Goal: Book appointment/travel/reservation

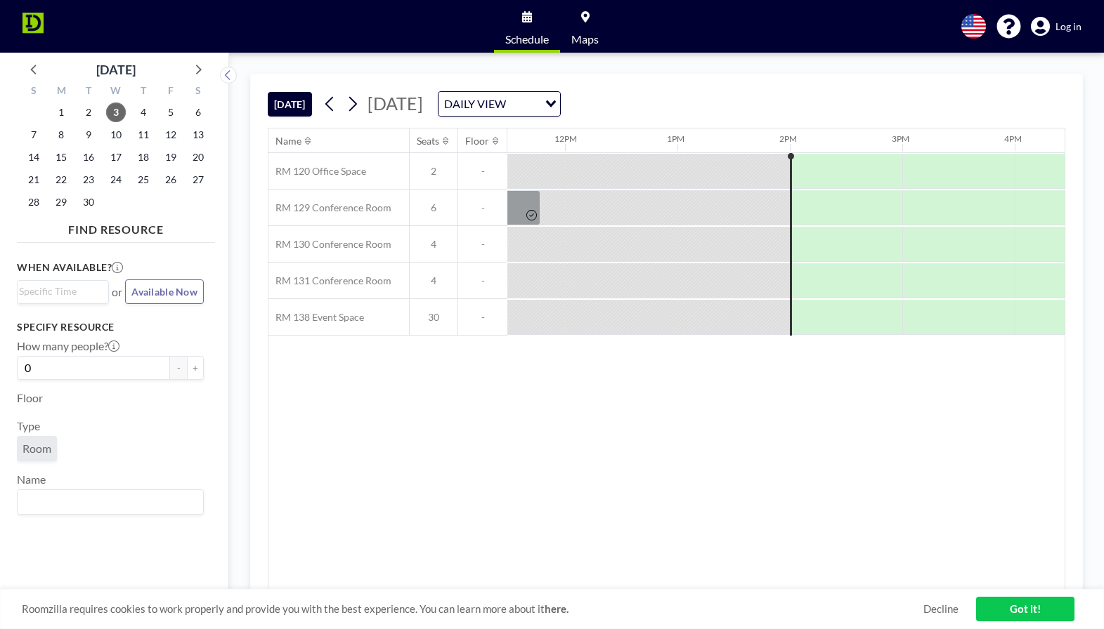
scroll to position [0, 1461]
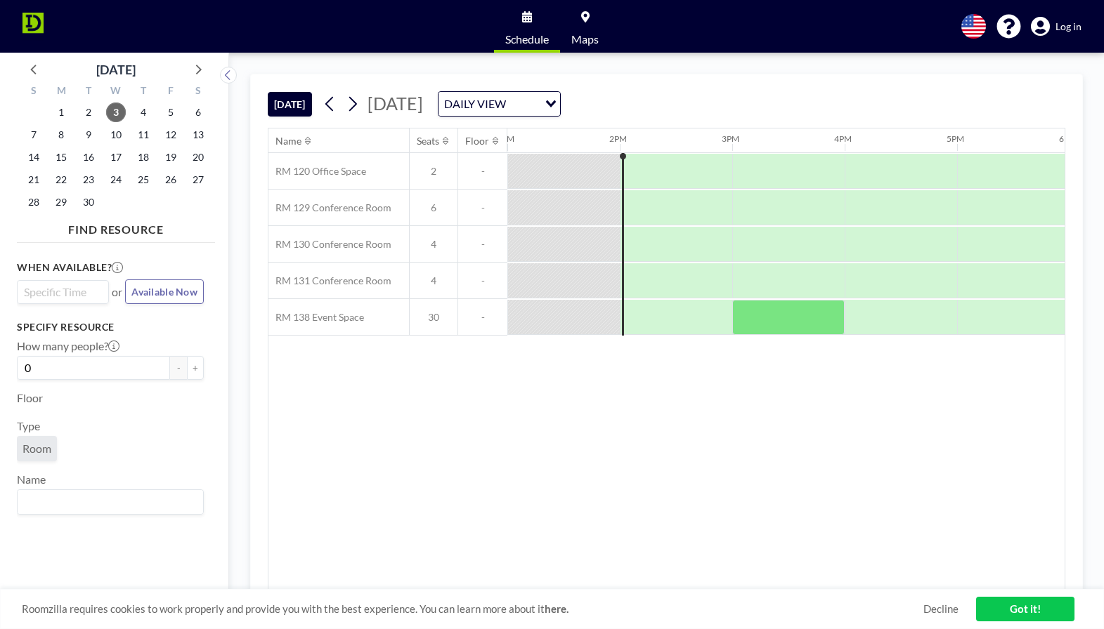
click at [92, 296] on input "Search for option" at bounding box center [59, 292] width 81 height 17
click at [175, 289] on span "Available Now" at bounding box center [164, 292] width 66 height 12
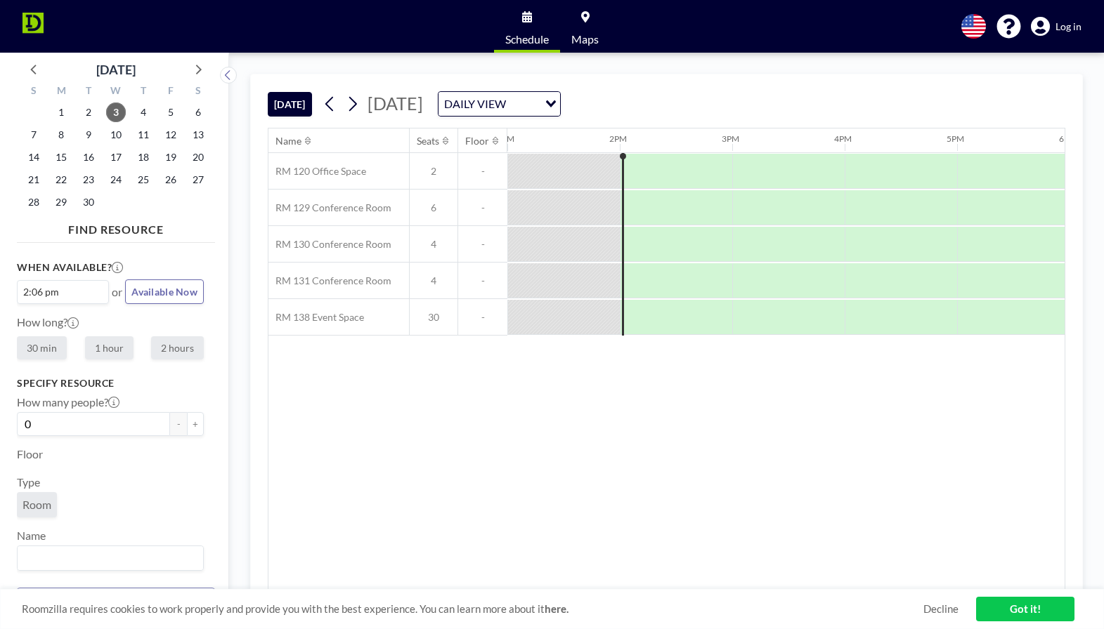
click at [81, 294] on input "Search for option" at bounding box center [82, 292] width 38 height 17
click at [67, 289] on input "Search for option" at bounding box center [59, 292] width 81 height 17
type input "2:30 p"
click at [216, 374] on aside "[DATE] S M T W T F S 31 1 2 3 4 5 6 7 8 9 10 11 12 13 14 15 16 17 18 19 20 21 2…" at bounding box center [109, 341] width 218 height 577
click at [40, 294] on div "2:06 pm" at bounding box center [60, 291] width 84 height 20
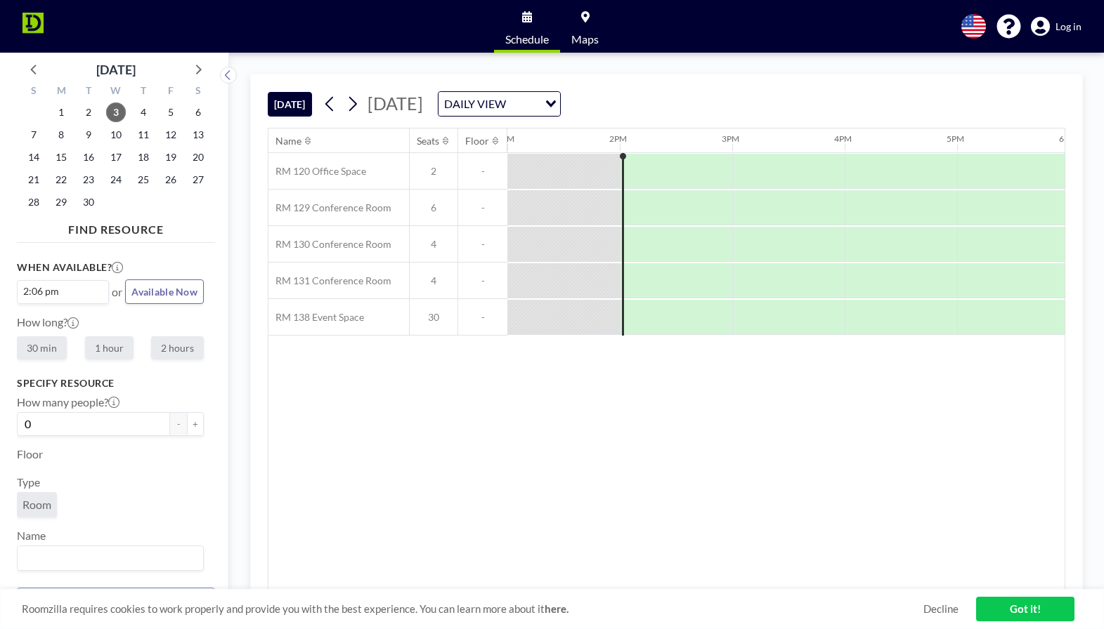
click at [226, 299] on div at bounding box center [223, 341] width 11 height 577
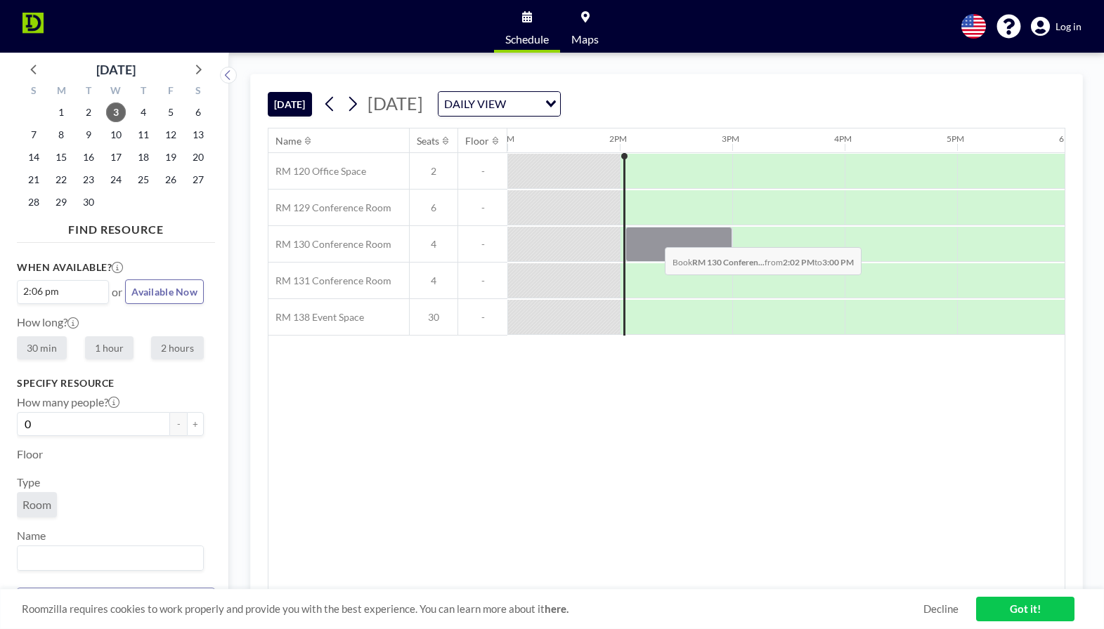
click at [653, 237] on div at bounding box center [678, 244] width 107 height 35
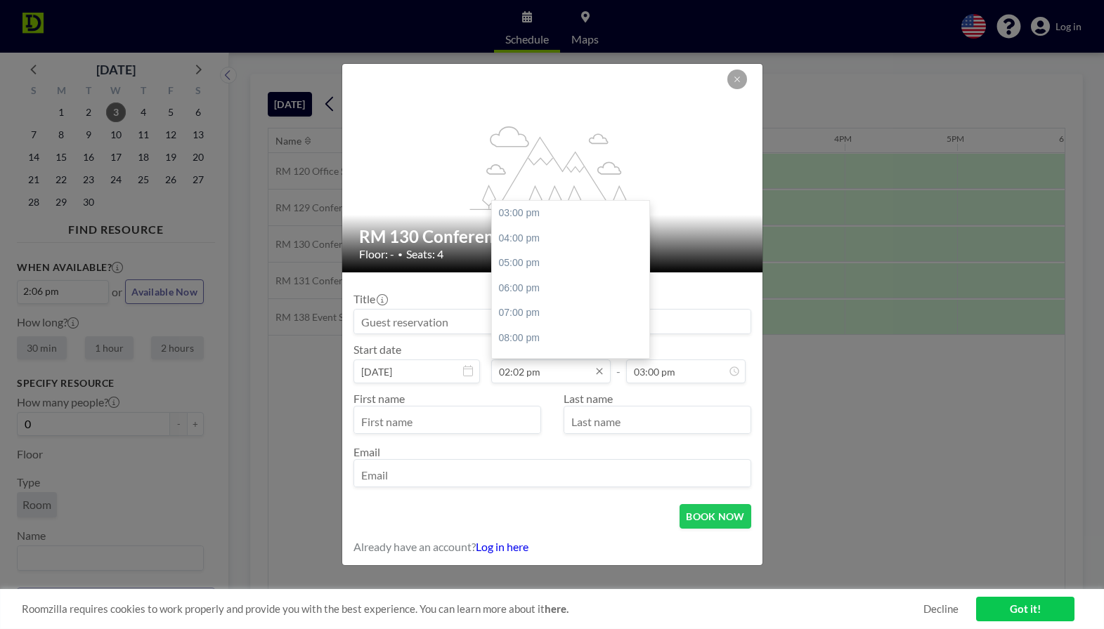
click at [582, 373] on input "02:02 pm" at bounding box center [550, 372] width 119 height 24
click at [525, 369] on input "02:02 pm" at bounding box center [550, 372] width 119 height 24
click at [521, 371] on input "02:02 pm" at bounding box center [550, 372] width 119 height 24
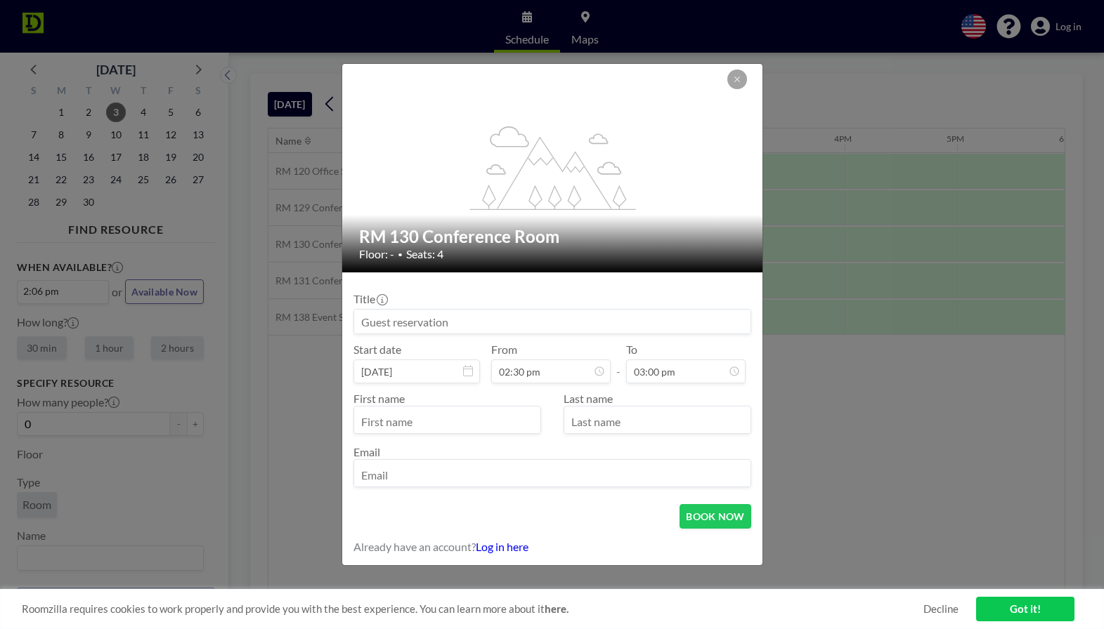
type input "02:30 pm"
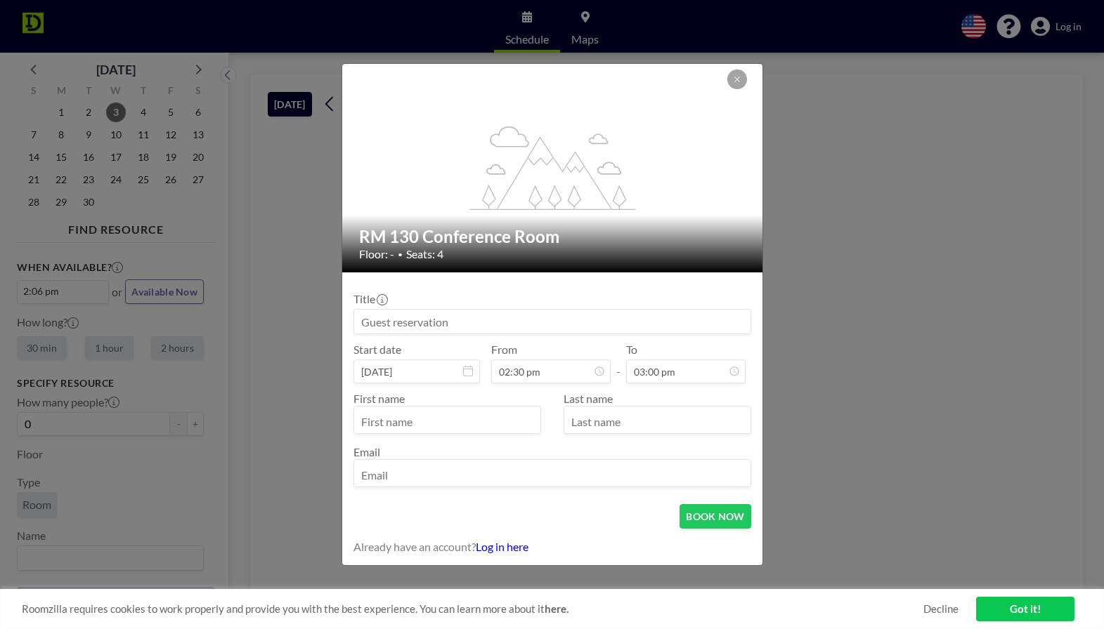
click at [739, 353] on div "To 03:00 pm" at bounding box center [685, 363] width 119 height 41
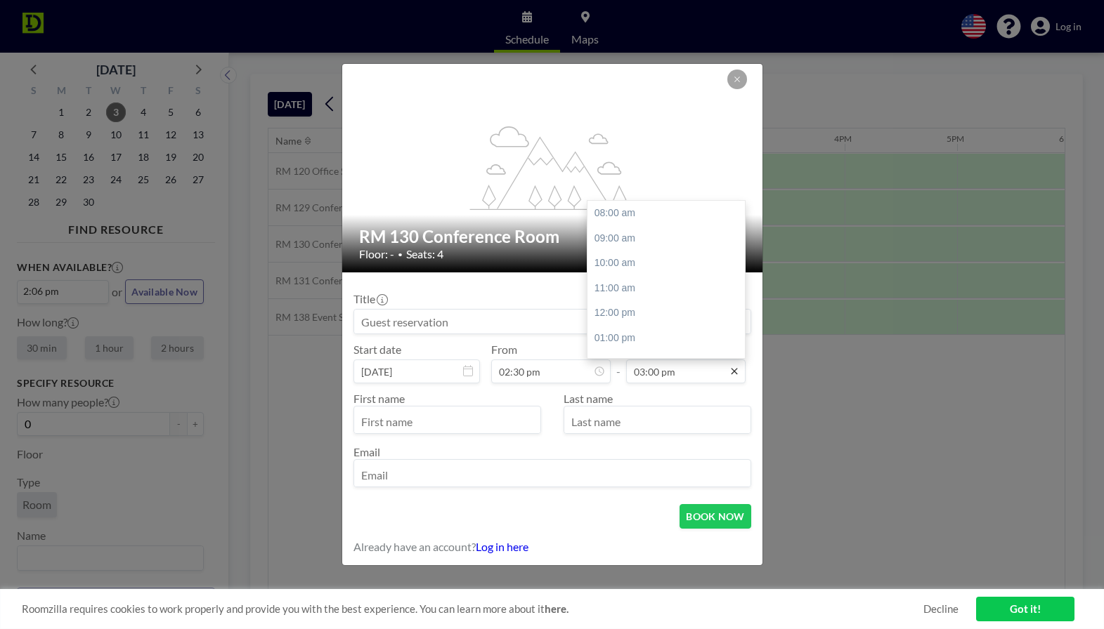
scroll to position [162, 0]
click at [696, 375] on input "03:00 pm" at bounding box center [685, 372] width 119 height 24
click at [657, 370] on input "03:00 pm" at bounding box center [685, 372] width 119 height 24
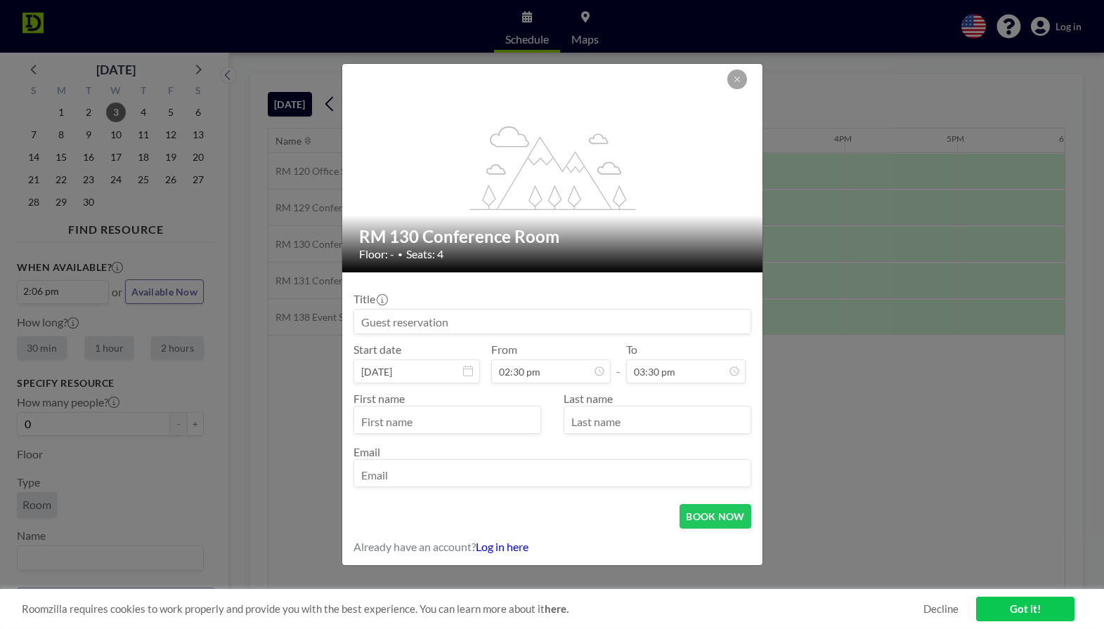
type input "03:30 pm"
click at [755, 296] on form "Title Start date [DATE] From 02:30 pm - To 03:30 pm First name Last name Email …" at bounding box center [552, 419] width 420 height 293
type input "[PERSON_NAME]"
type input "[EMAIL_ADDRESS][DOMAIN_NAME]"
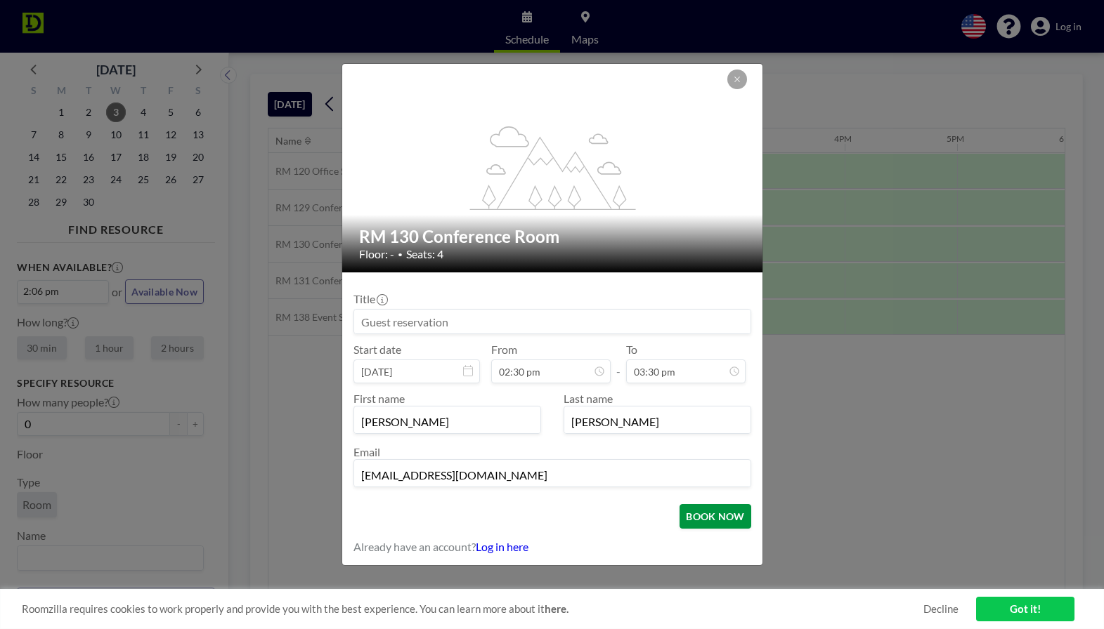
click at [725, 520] on button "BOOK NOW" at bounding box center [714, 516] width 71 height 25
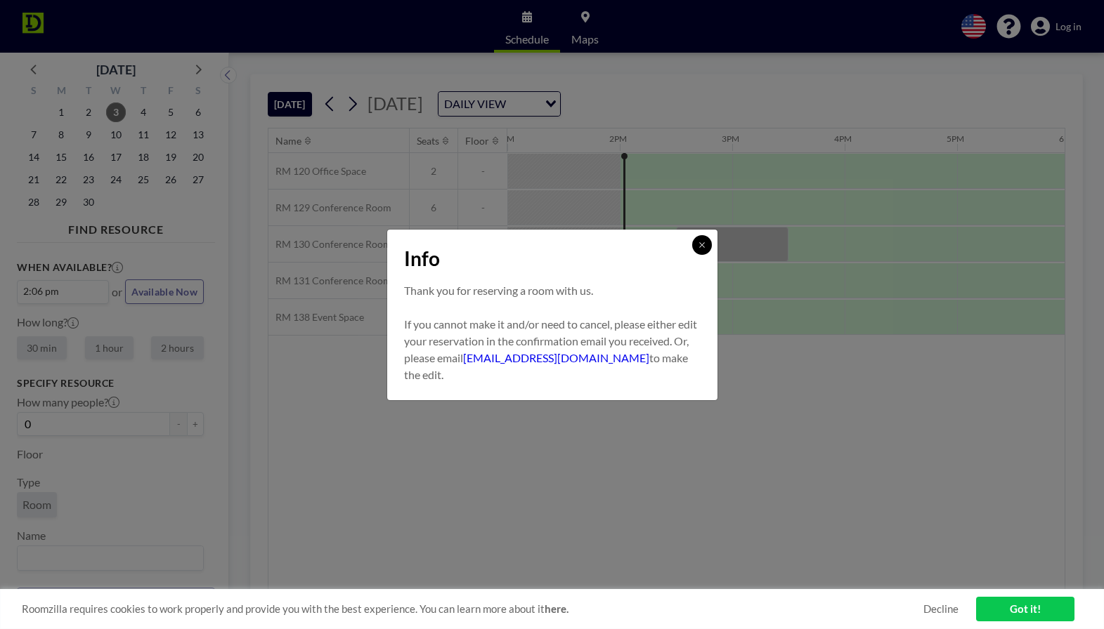
click at [706, 251] on button at bounding box center [702, 245] width 20 height 20
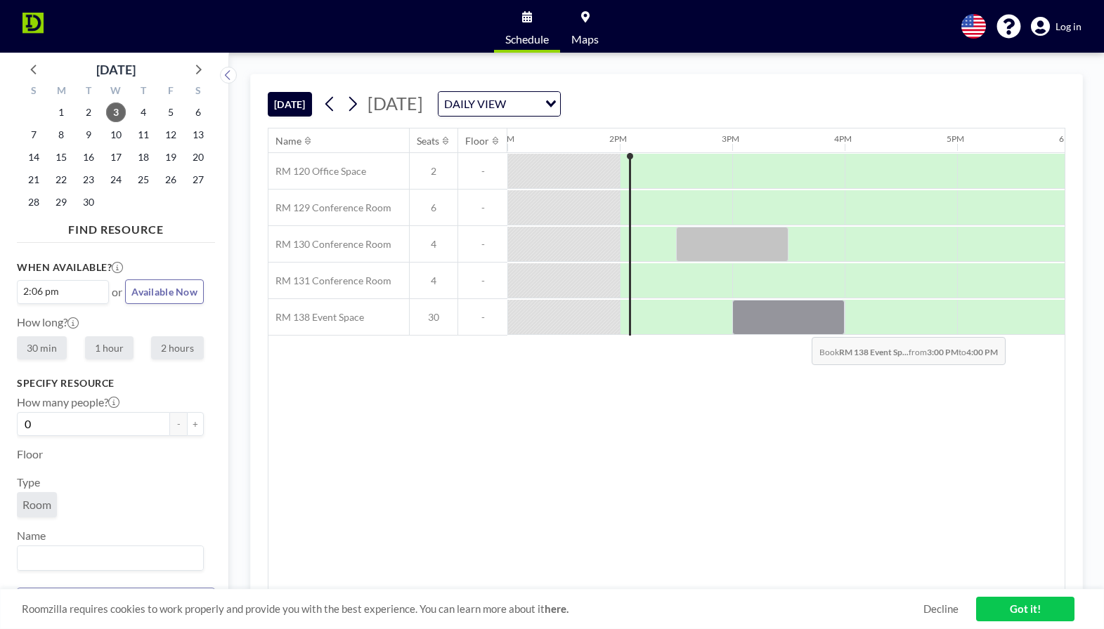
click at [800, 327] on div at bounding box center [788, 317] width 112 height 35
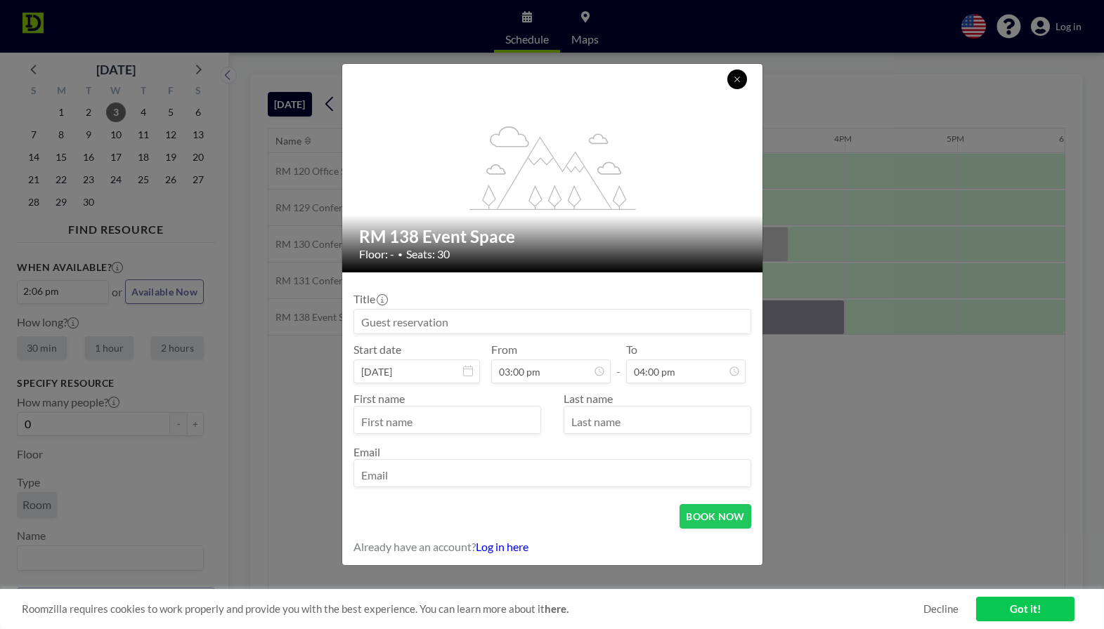
click at [739, 87] on button at bounding box center [737, 80] width 20 height 20
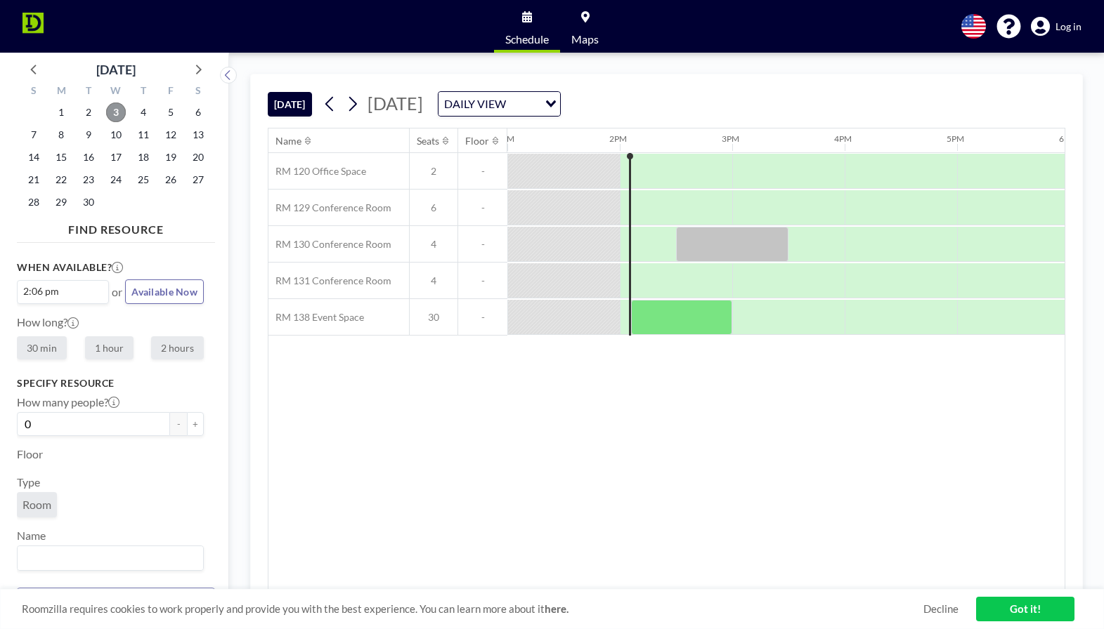
click at [115, 109] on span "3" at bounding box center [116, 113] width 20 height 20
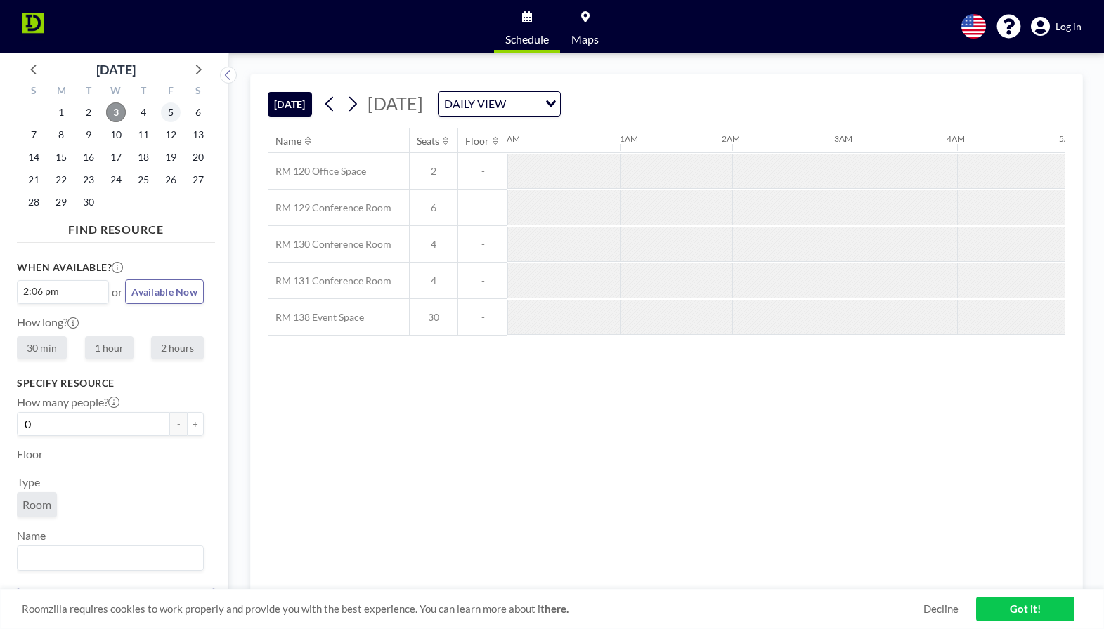
scroll to position [0, 1461]
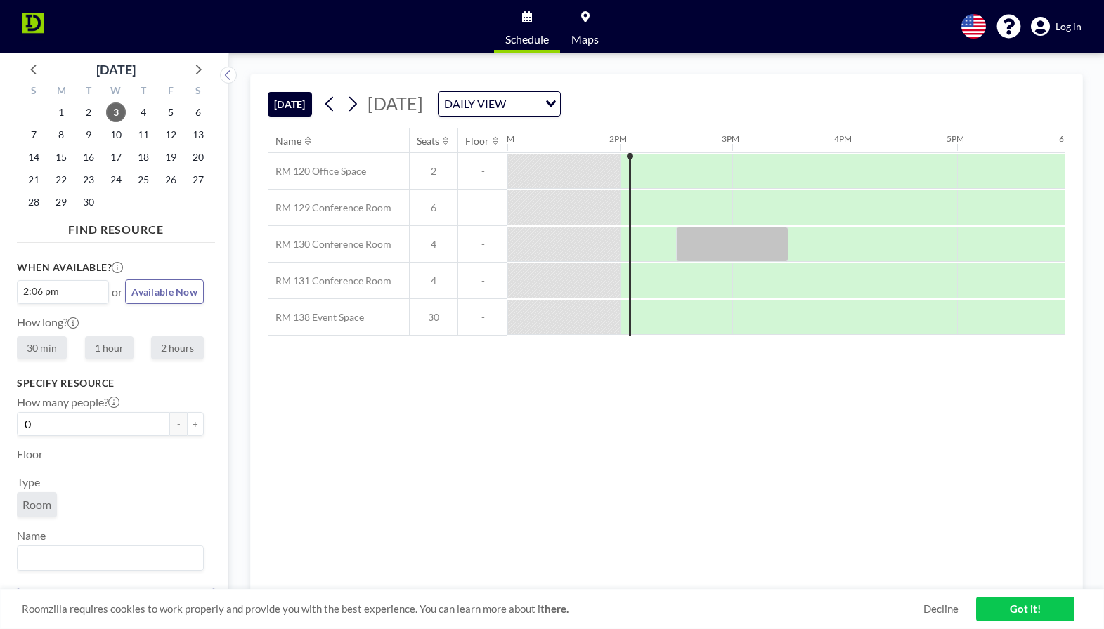
click at [1026, 606] on link "Got it!" at bounding box center [1025, 609] width 98 height 25
